Goal: Information Seeking & Learning: Learn about a topic

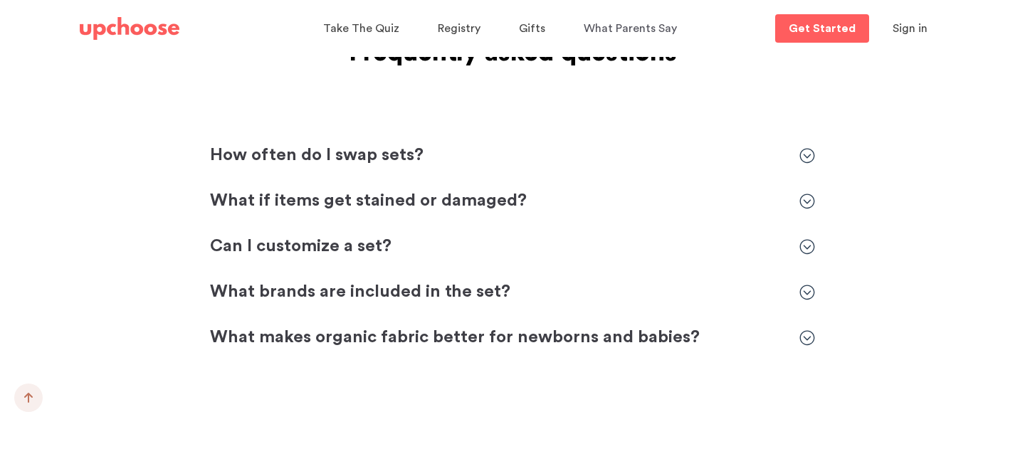
scroll to position [2581, 0]
click at [435, 281] on p "What brands are included in the set?" at bounding box center [497, 292] width 575 height 23
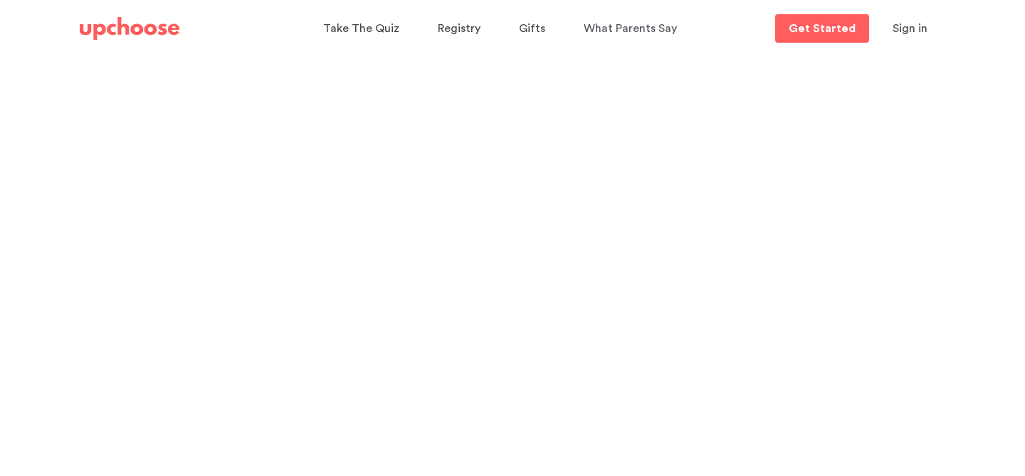
scroll to position [0, 0]
